Goal: Task Accomplishment & Management: Complete application form

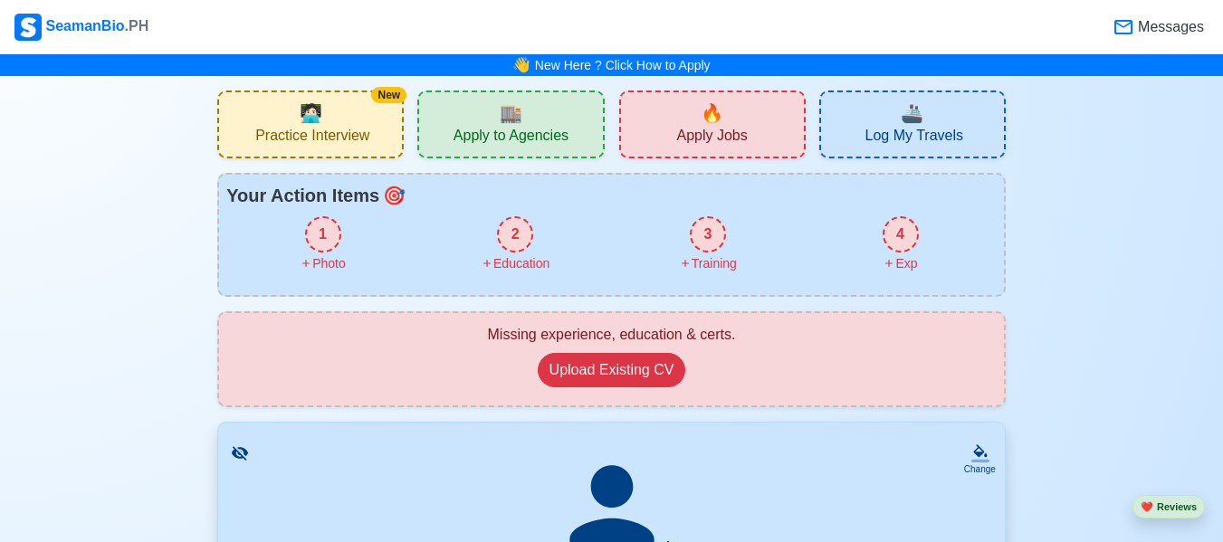
click at [649, 54] on div "👋 New Here ? Click How to Apply" at bounding box center [611, 65] width 1223 height 22
click at [686, 123] on div "🔥 Apply Jobs" at bounding box center [712, 124] width 186 height 68
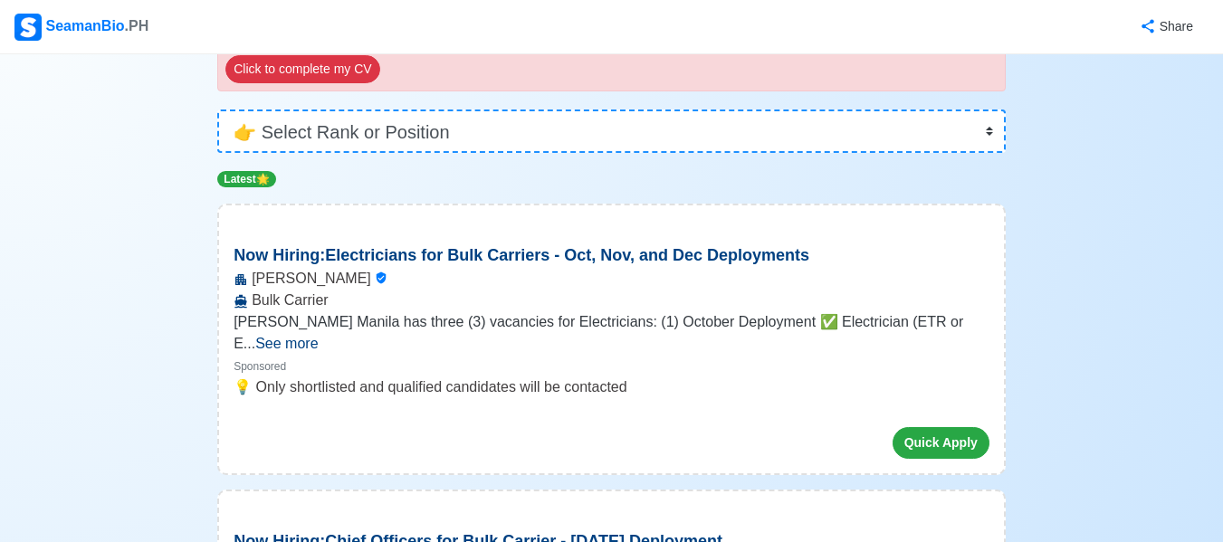
scroll to position [323, 0]
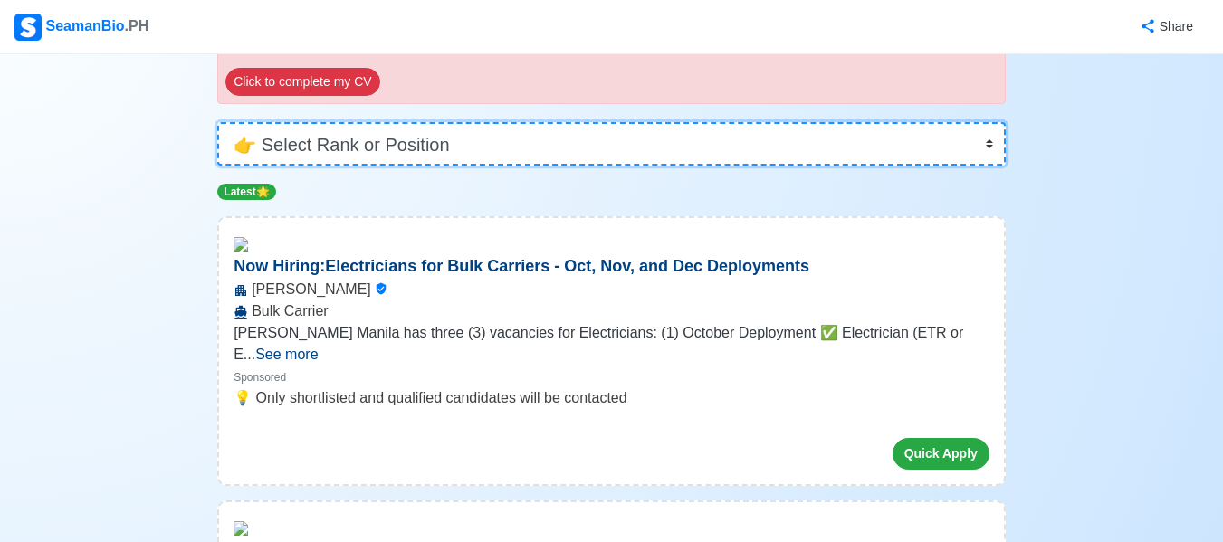
click at [444, 142] on select "👉 Select Rank or Position Master Chief Officer 2nd Officer 3rd Officer Junior O…" at bounding box center [611, 143] width 788 height 43
click at [217, 166] on select "👉 Select Rank or Position Master Chief Officer 2nd Officer 3rd Officer Junior O…" at bounding box center [611, 143] width 788 height 43
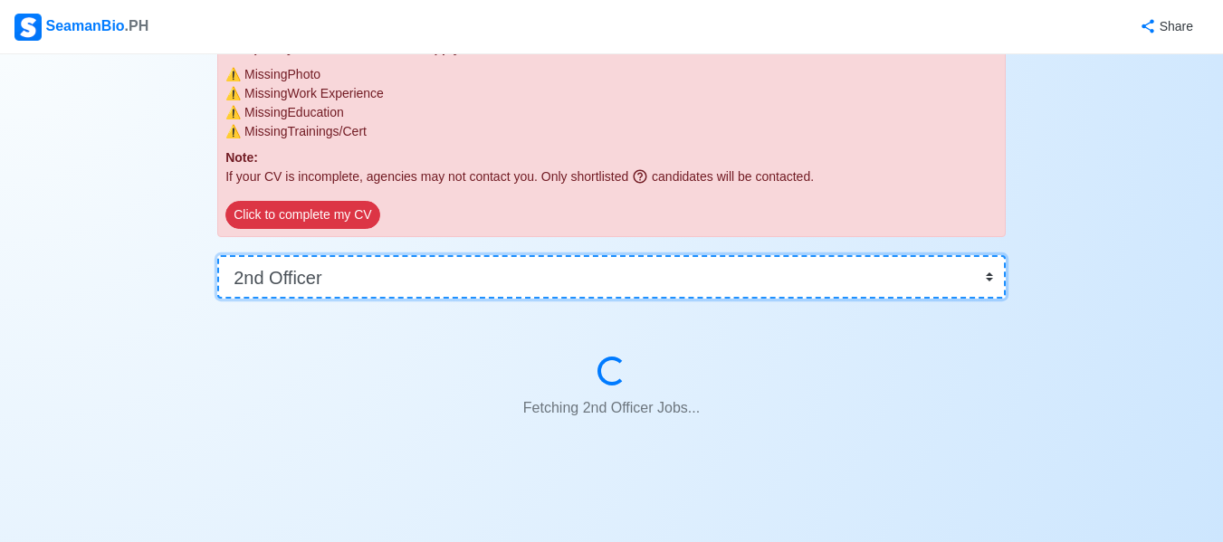
scroll to position [189, 0]
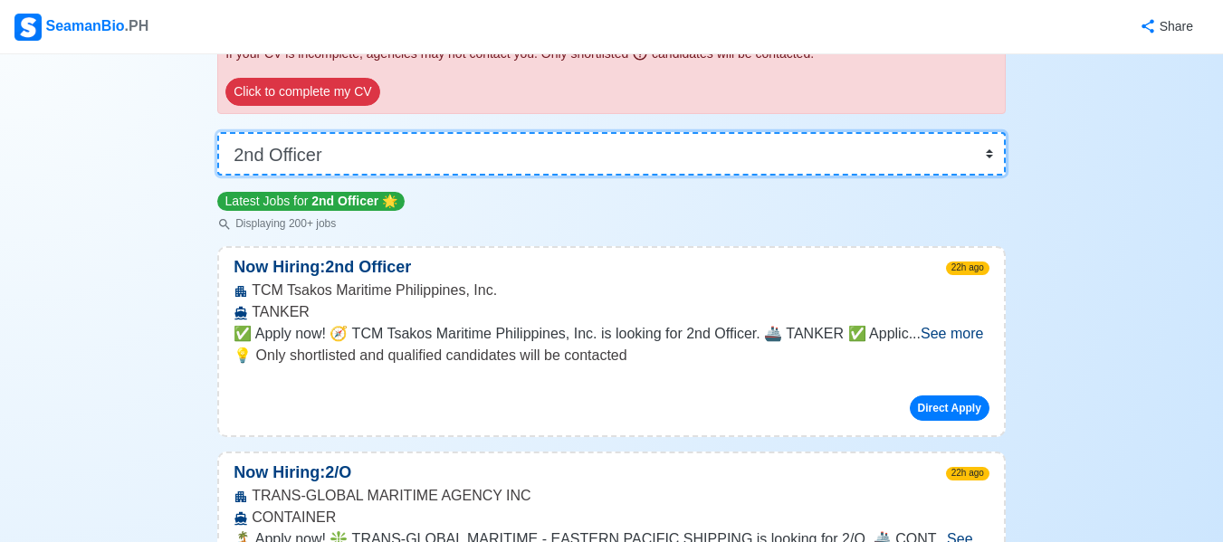
scroll to position [311, 0]
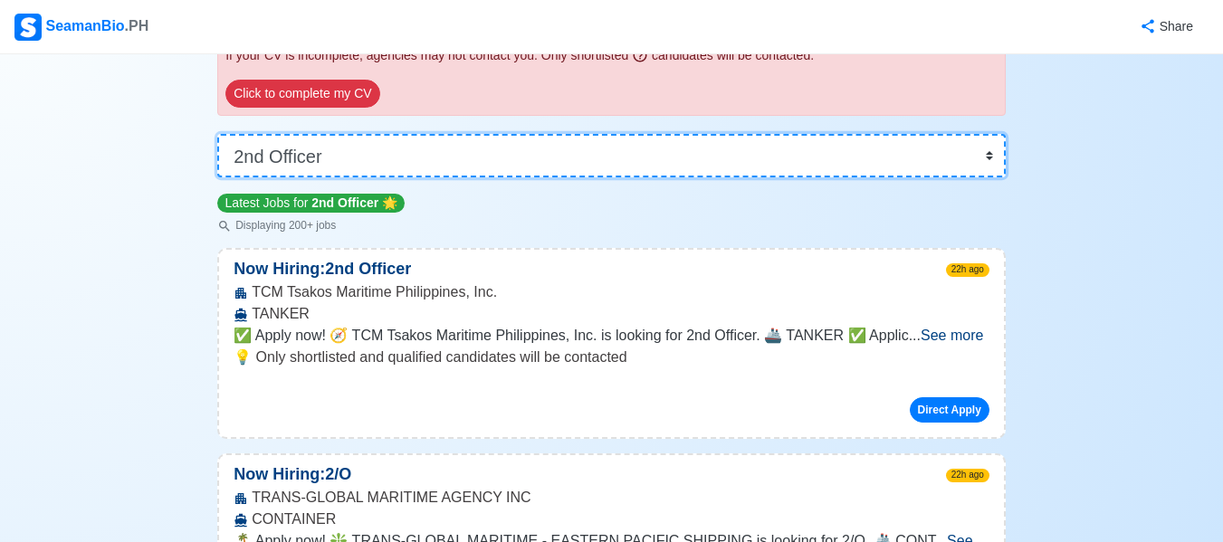
click at [460, 152] on select "👉 Select Rank or Position Master Chief Officer 2nd Officer 3rd Officer Junior O…" at bounding box center [611, 155] width 788 height 43
select select "Ordinary [PERSON_NAME]"
click at [217, 177] on select "👉 Select Rank or Position Master Chief Officer 2nd Officer 3rd Officer Junior O…" at bounding box center [611, 155] width 788 height 43
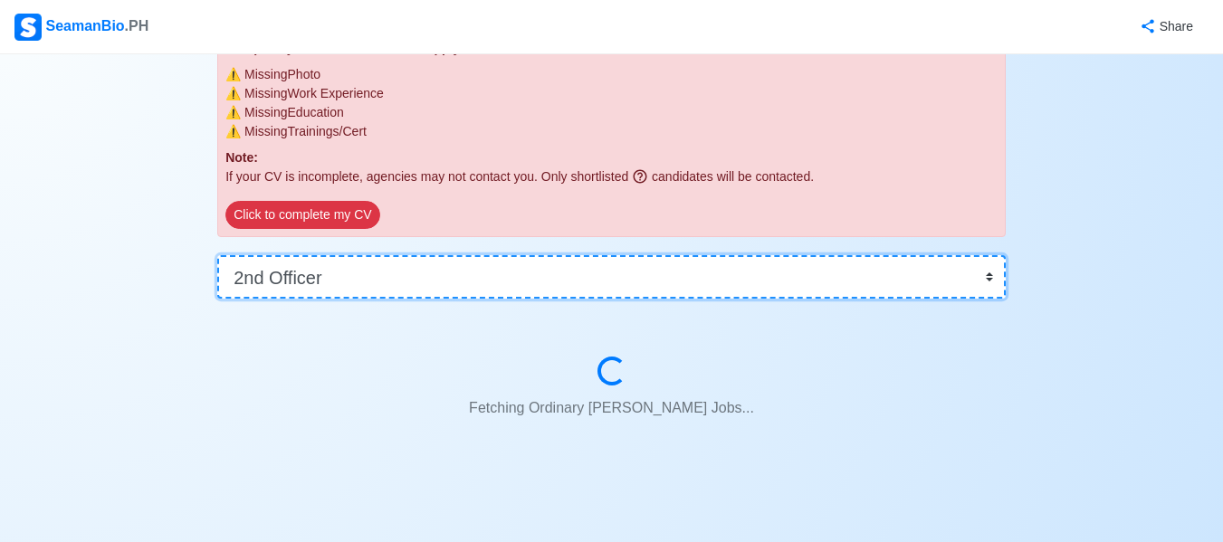
scroll to position [189, 0]
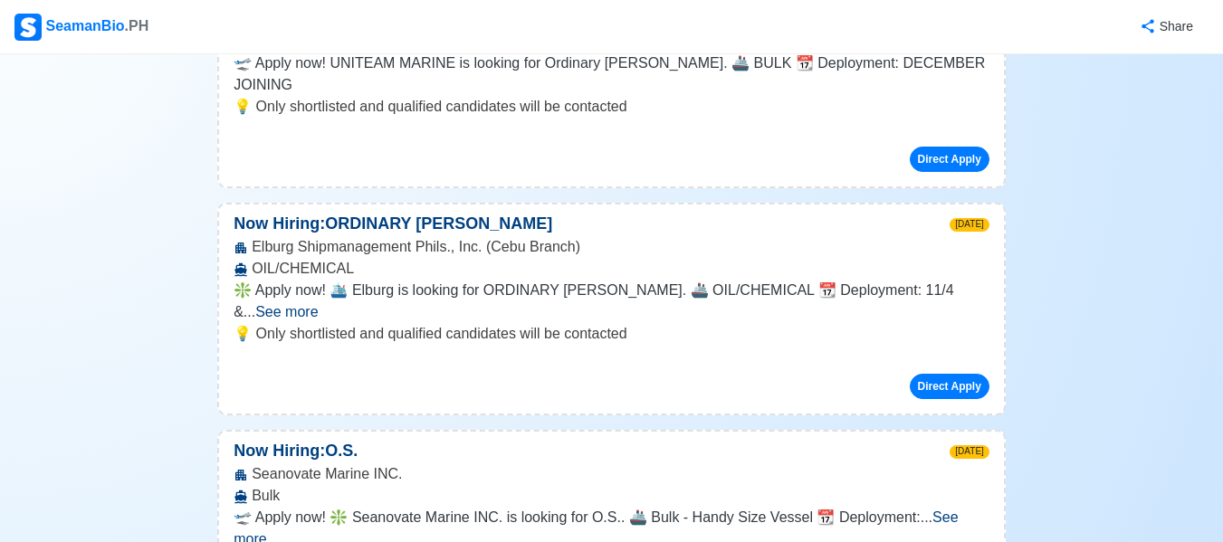
scroll to position [812, 0]
click at [318, 303] on span "See more" at bounding box center [286, 310] width 62 height 15
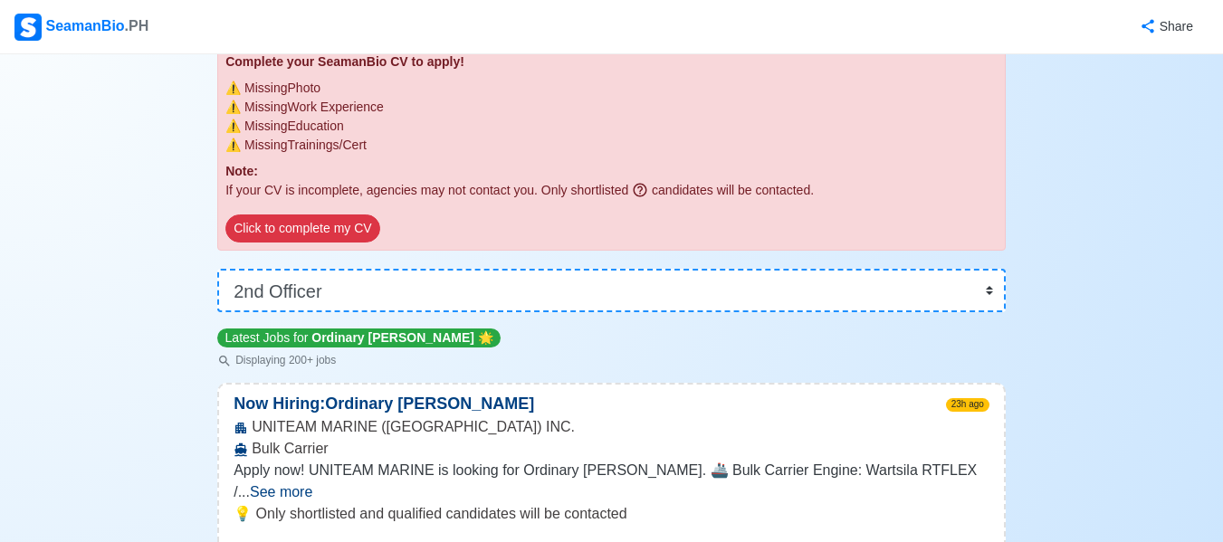
scroll to position [0, 0]
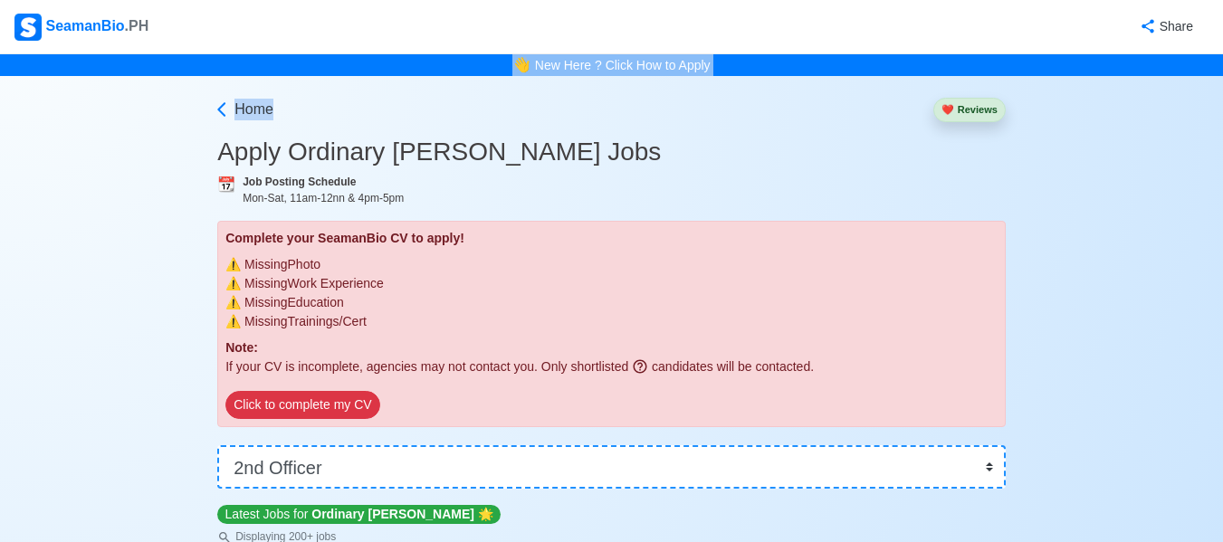
drag, startPoint x: 585, startPoint y: 28, endPoint x: 556, endPoint y: 112, distance: 89.3
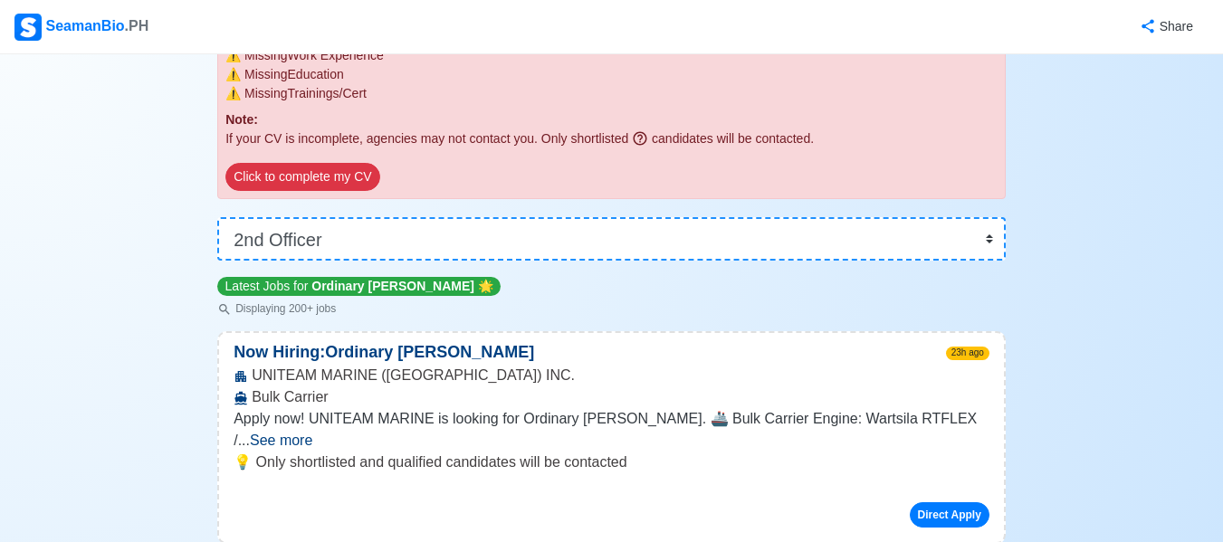
scroll to position [229, 0]
